Goal: Information Seeking & Learning: Learn about a topic

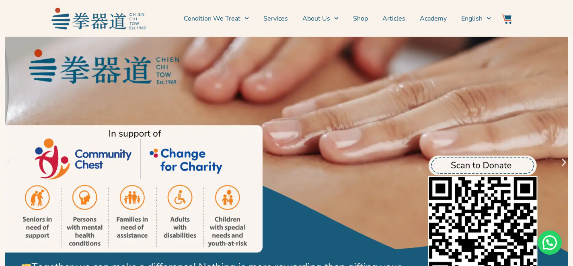
scroll to position [31, 0]
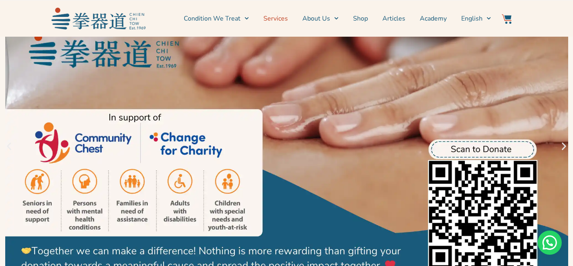
click at [275, 16] on link "Services" at bounding box center [275, 18] width 25 height 20
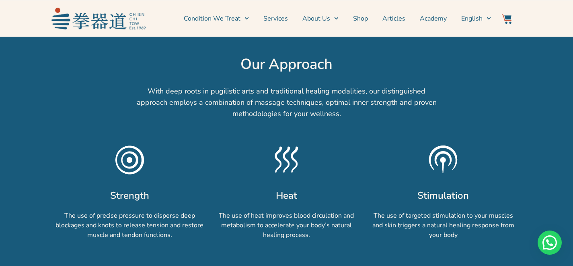
scroll to position [554, 0]
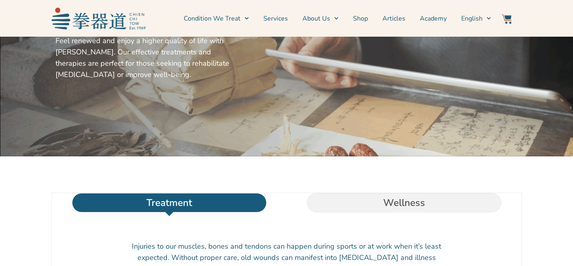
scroll to position [151, 0]
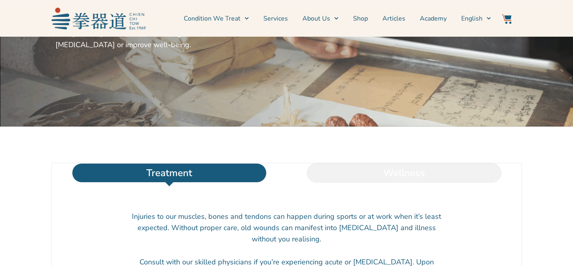
click at [410, 181] on li "Wellness" at bounding box center [404, 172] width 235 height 19
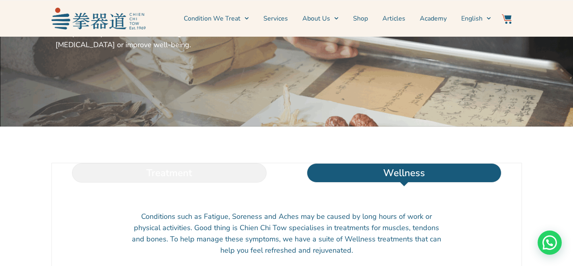
click at [257, 181] on li "Treatment" at bounding box center [169, 172] width 235 height 19
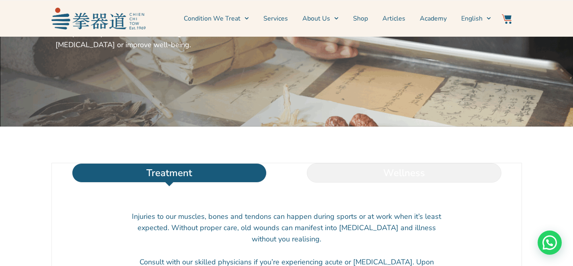
click at [366, 182] on li "Wellness" at bounding box center [404, 172] width 235 height 19
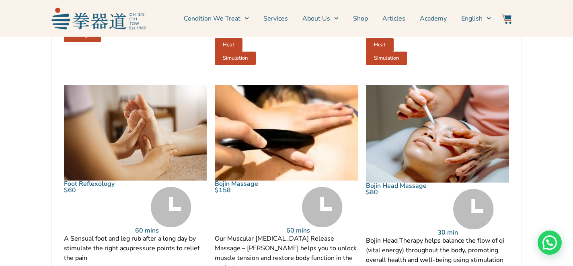
scroll to position [569, 0]
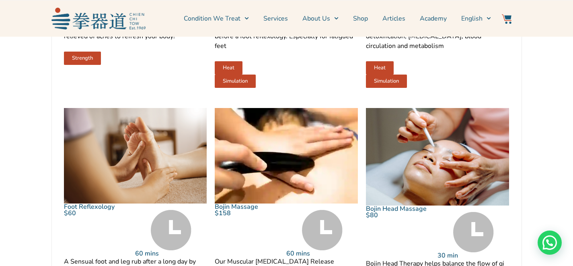
click at [144, 172] on img at bounding box center [135, 155] width 143 height 95
